Goal: Task Accomplishment & Management: Manage account settings

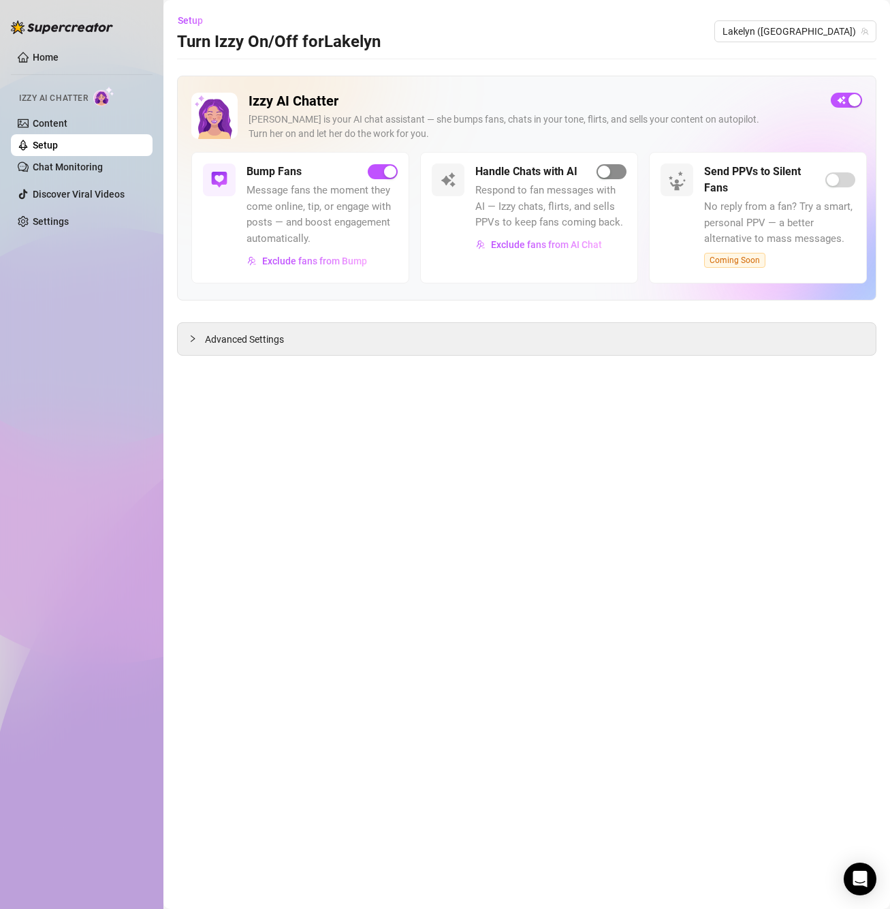
click at [605, 172] on div "button" at bounding box center [604, 171] width 12 height 12
click at [612, 174] on span "button" at bounding box center [612, 171] width 30 height 15
click at [232, 351] on div "Advanced Settings" at bounding box center [527, 339] width 698 height 32
click at [194, 338] on icon "collapsed" at bounding box center [193, 337] width 4 height 7
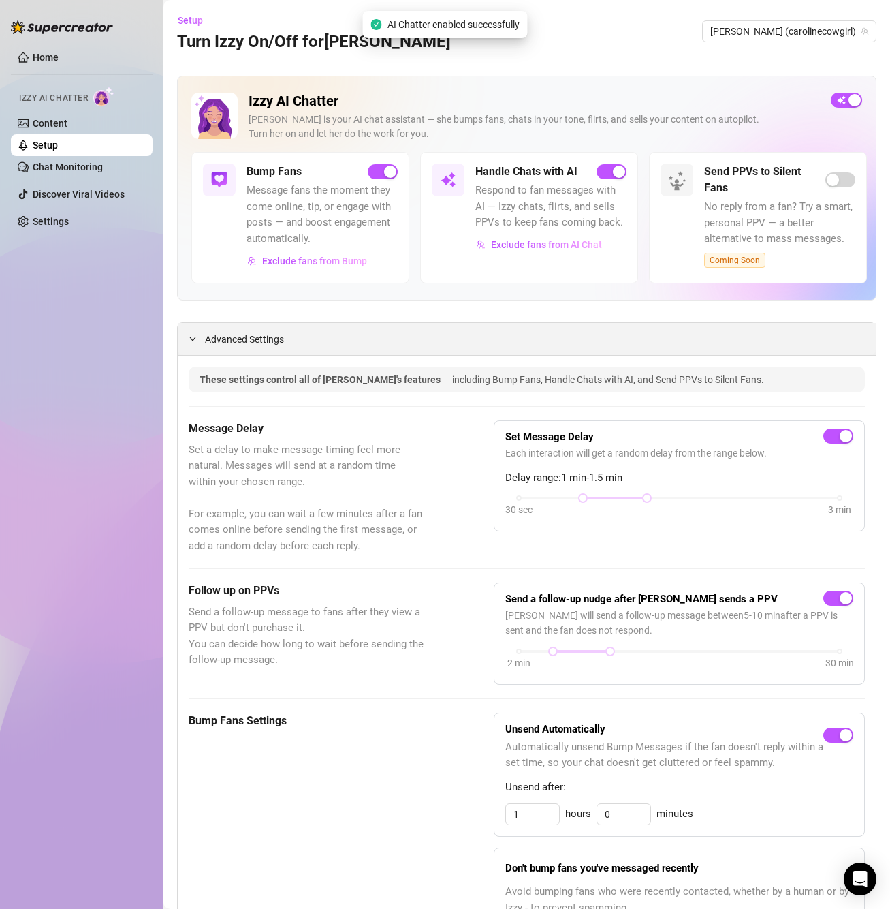
click at [234, 335] on span "Advanced Settings" at bounding box center [244, 339] width 79 height 15
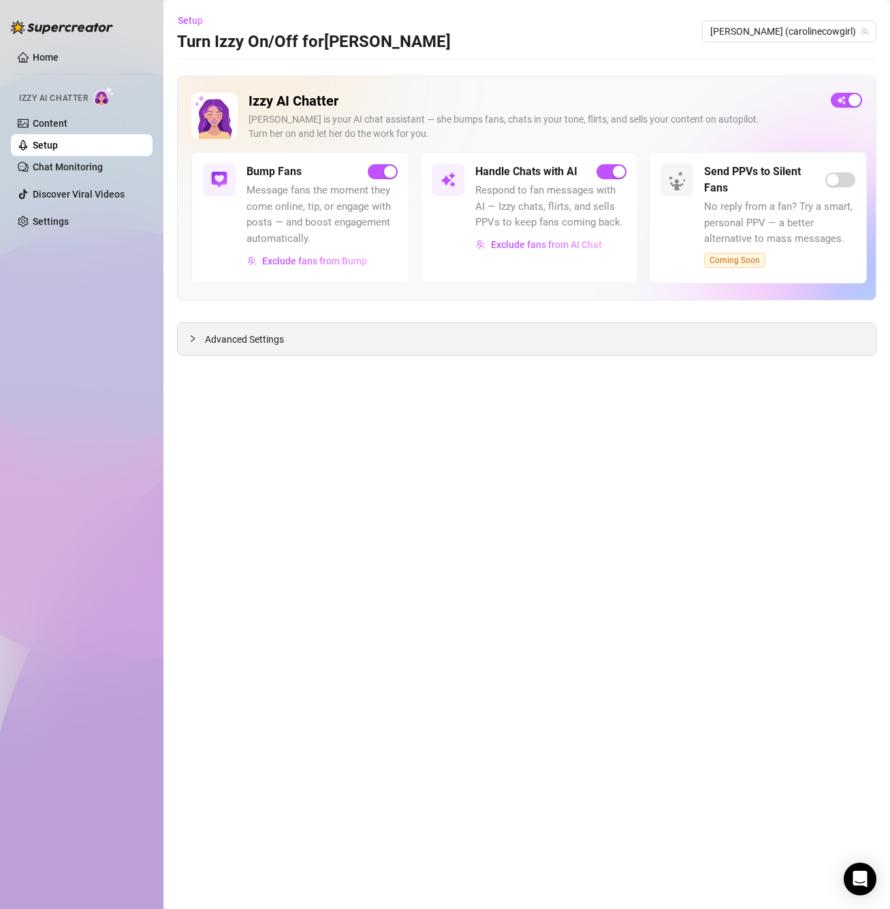
click at [234, 335] on span "Advanced Settings" at bounding box center [244, 339] width 79 height 15
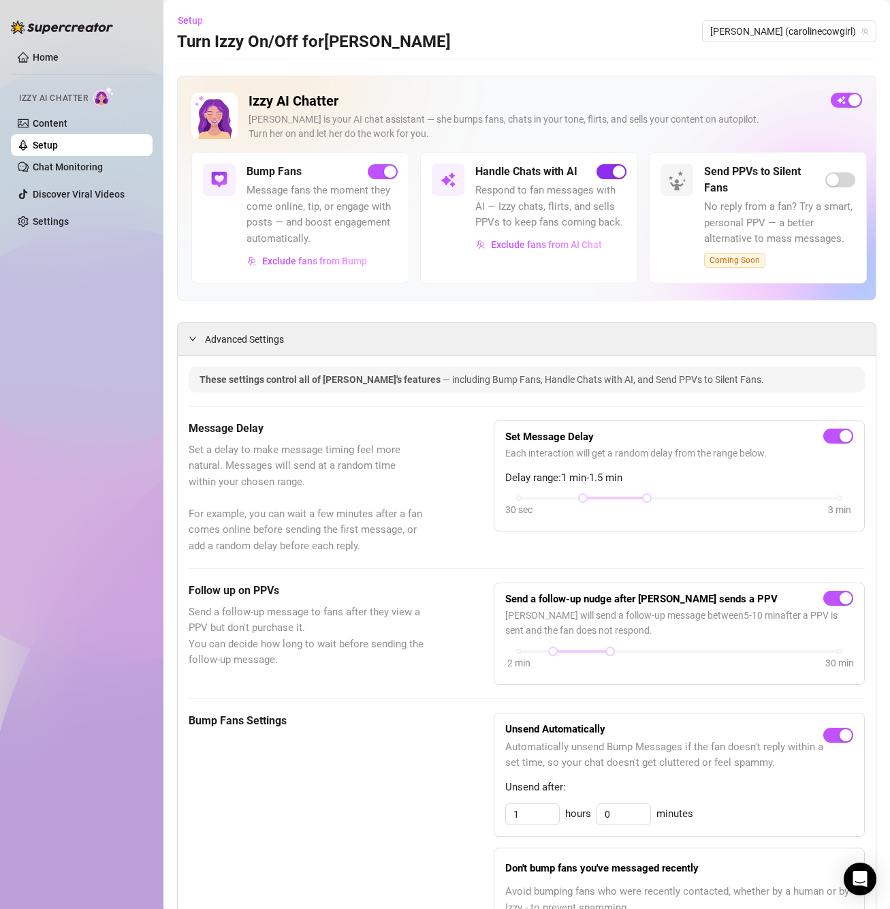
click at [613, 168] on div "button" at bounding box center [619, 171] width 12 height 12
click at [614, 172] on span "button" at bounding box center [612, 171] width 30 height 15
